Goal: Consume media (video, audio)

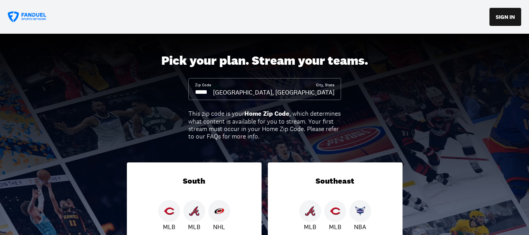
drag, startPoint x: 211, startPoint y: 92, endPoint x: 203, endPoint y: 92, distance: 8.6
click at [203, 92] on input at bounding box center [204, 92] width 18 height 9
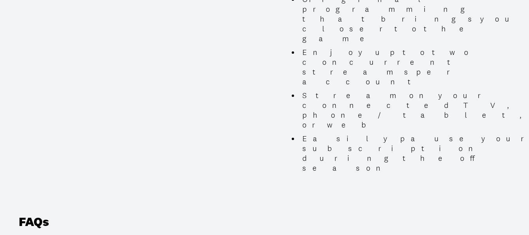
scroll to position [823, 0]
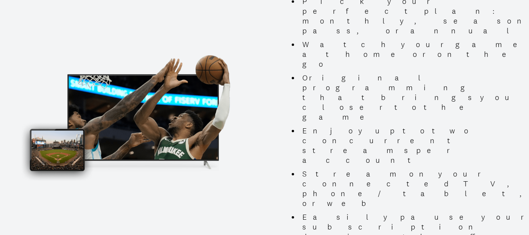
type input "*****"
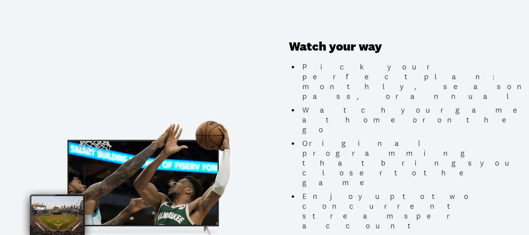
scroll to position [705, 0]
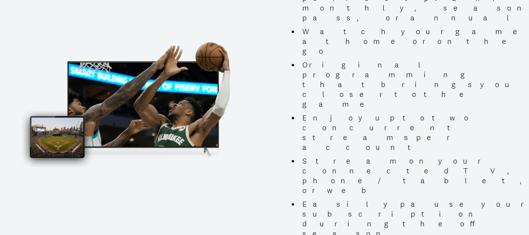
scroll to position [834, 0]
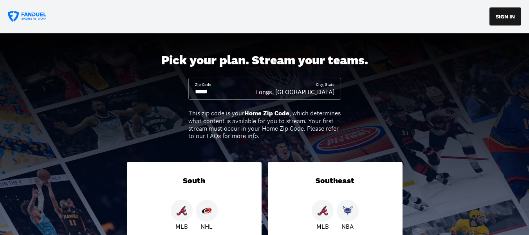
scroll to position [0, 0]
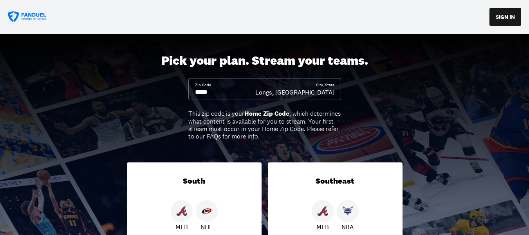
click at [29, 17] on icon at bounding box center [27, 16] width 39 height 11
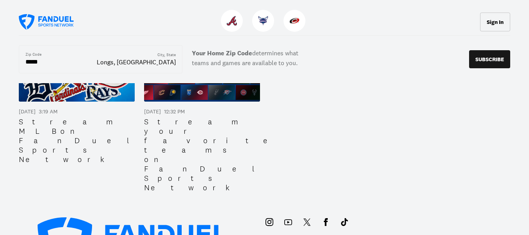
scroll to position [1442, 0]
